Goal: Information Seeking & Learning: Learn about a topic

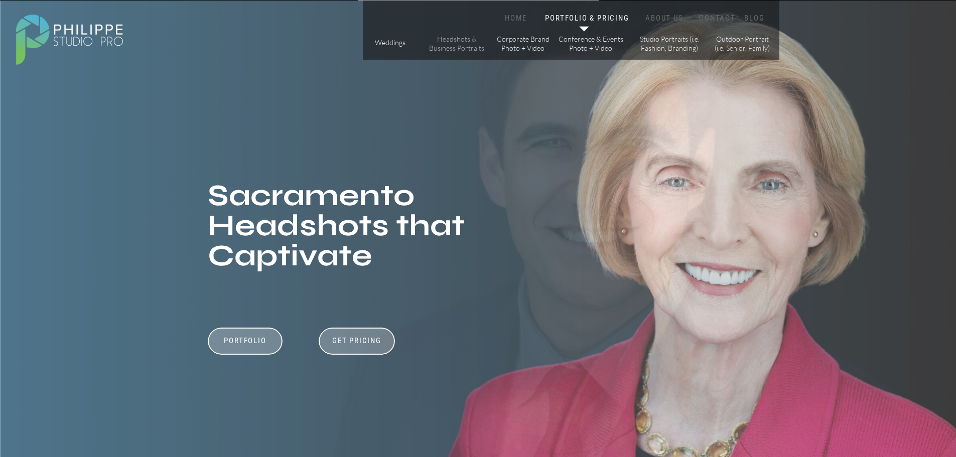
click at [455, 44] on p "Headshots & Business Portraits" at bounding box center [457, 44] width 57 height 18
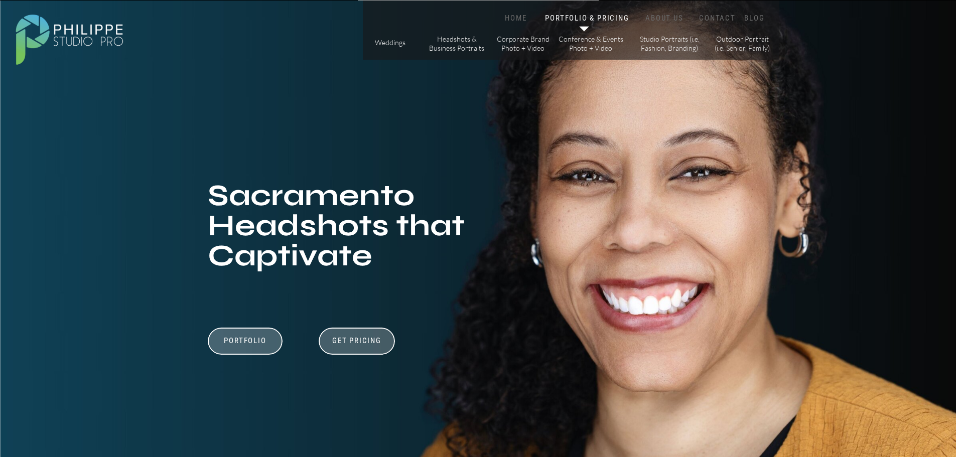
click at [583, 25] on icon at bounding box center [584, 29] width 20 height 21
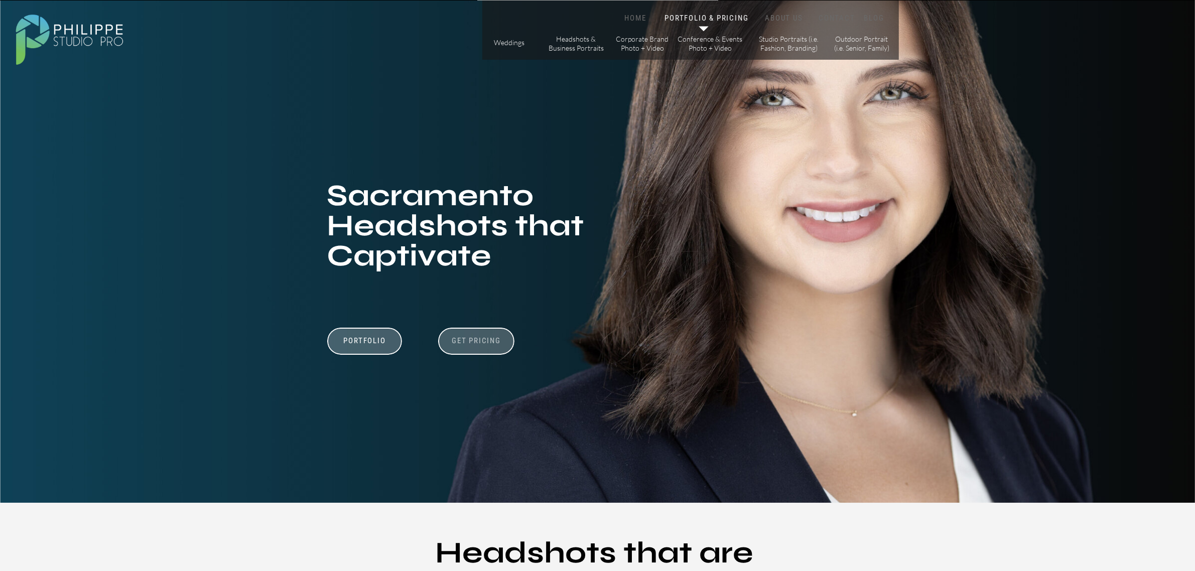
click at [472, 337] on h3 "Get Pricing" at bounding box center [477, 342] width 56 height 12
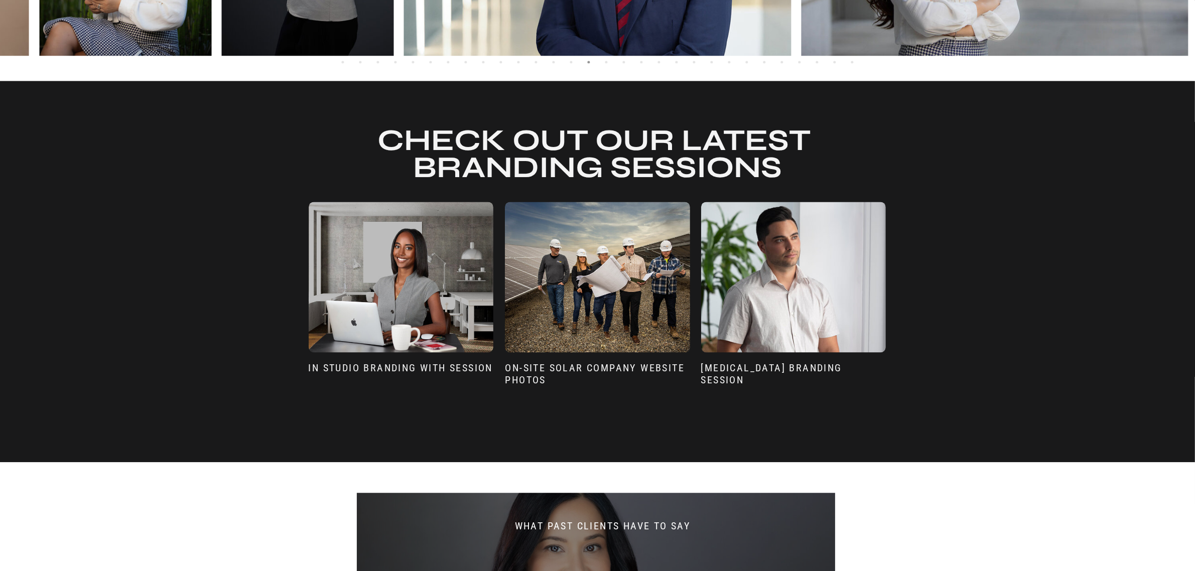
scroll to position [2475, 0]
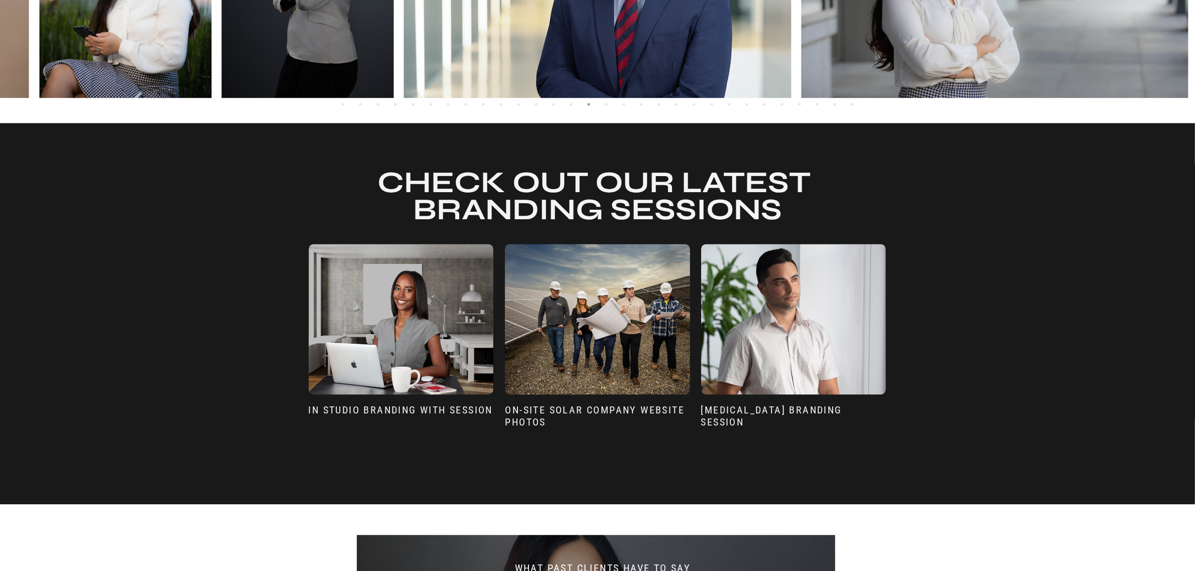
click at [387, 303] on div at bounding box center [401, 319] width 185 height 151
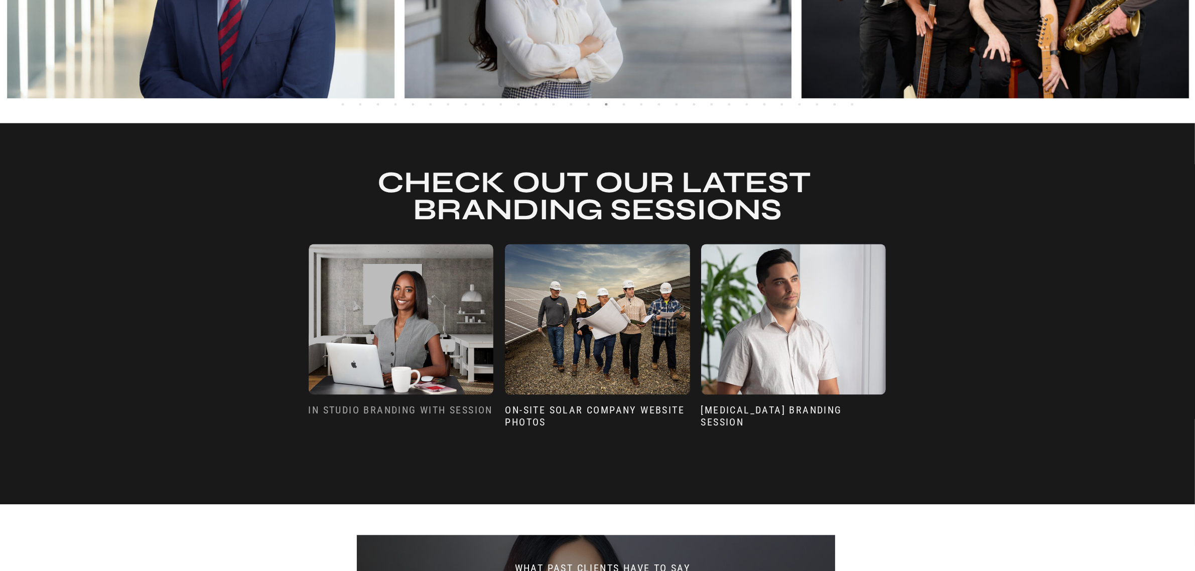
click at [350, 414] on h3 "In Studio Branding with Session" at bounding box center [401, 418] width 185 height 28
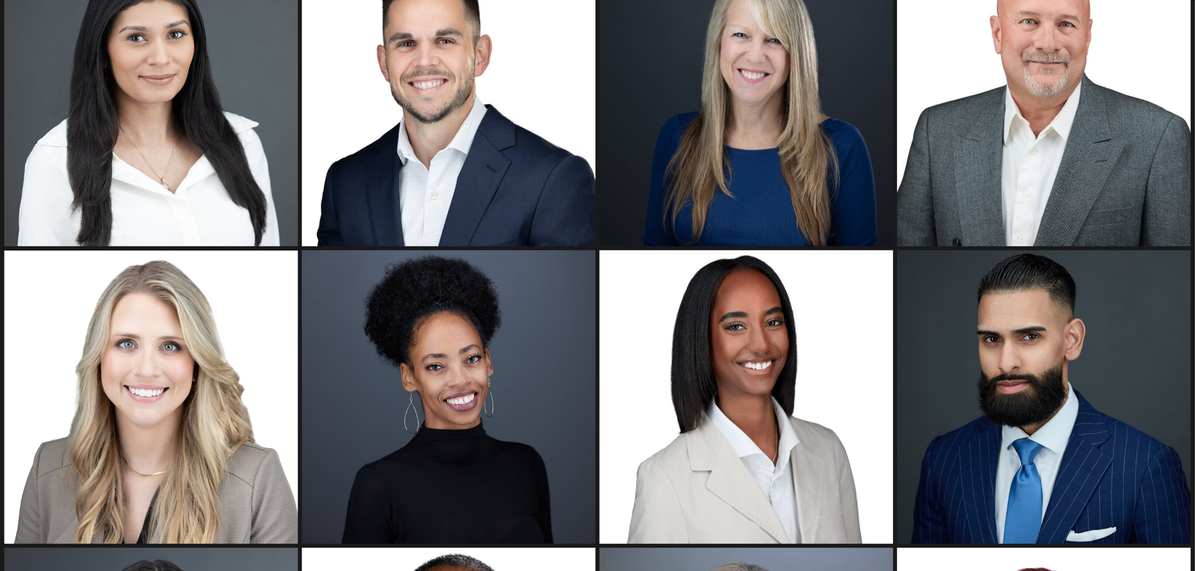
scroll to position [1192, 0]
